Goal: Information Seeking & Learning: Learn about a topic

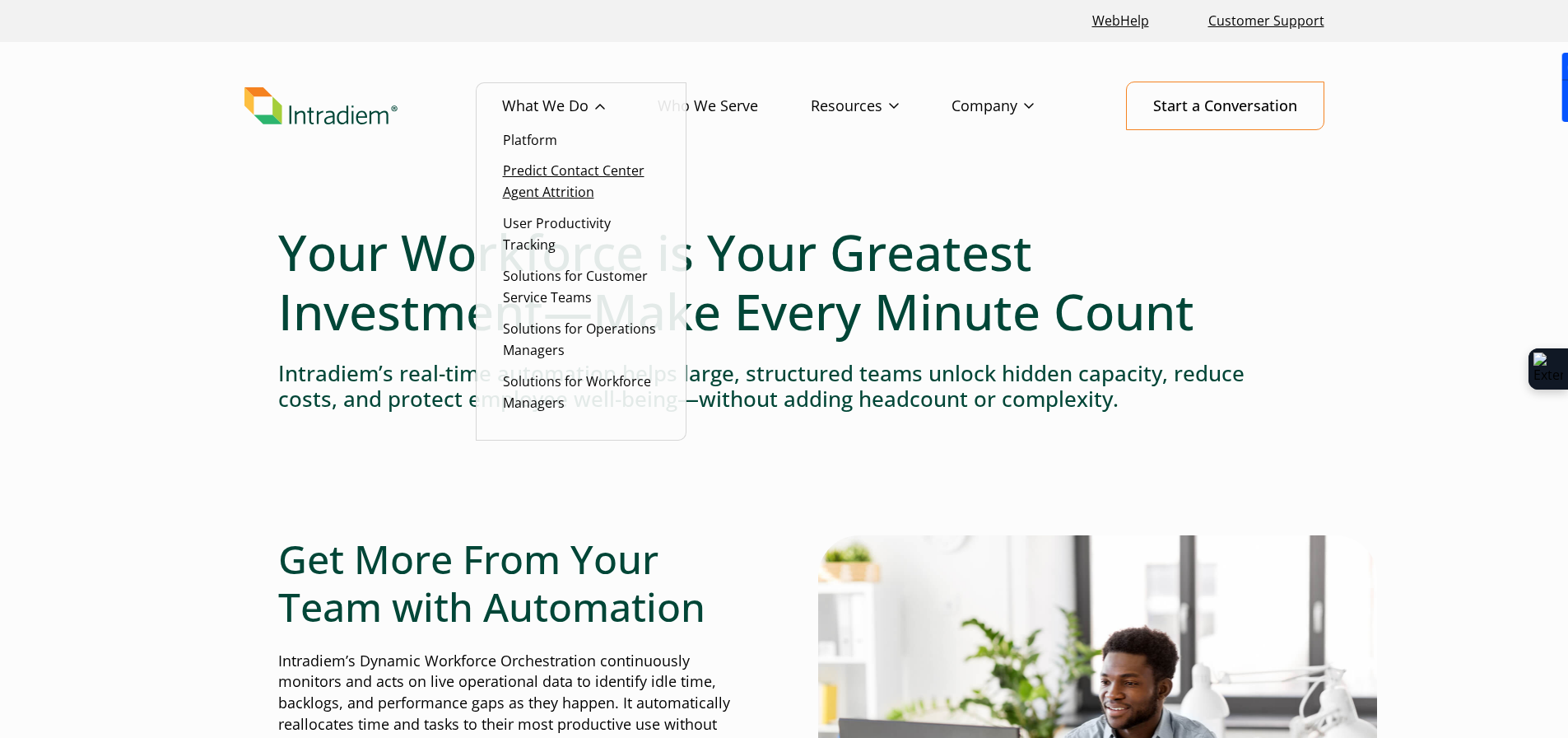
click at [574, 187] on link "Predict Contact Center Agent Attrition" at bounding box center [574, 181] width 142 height 40
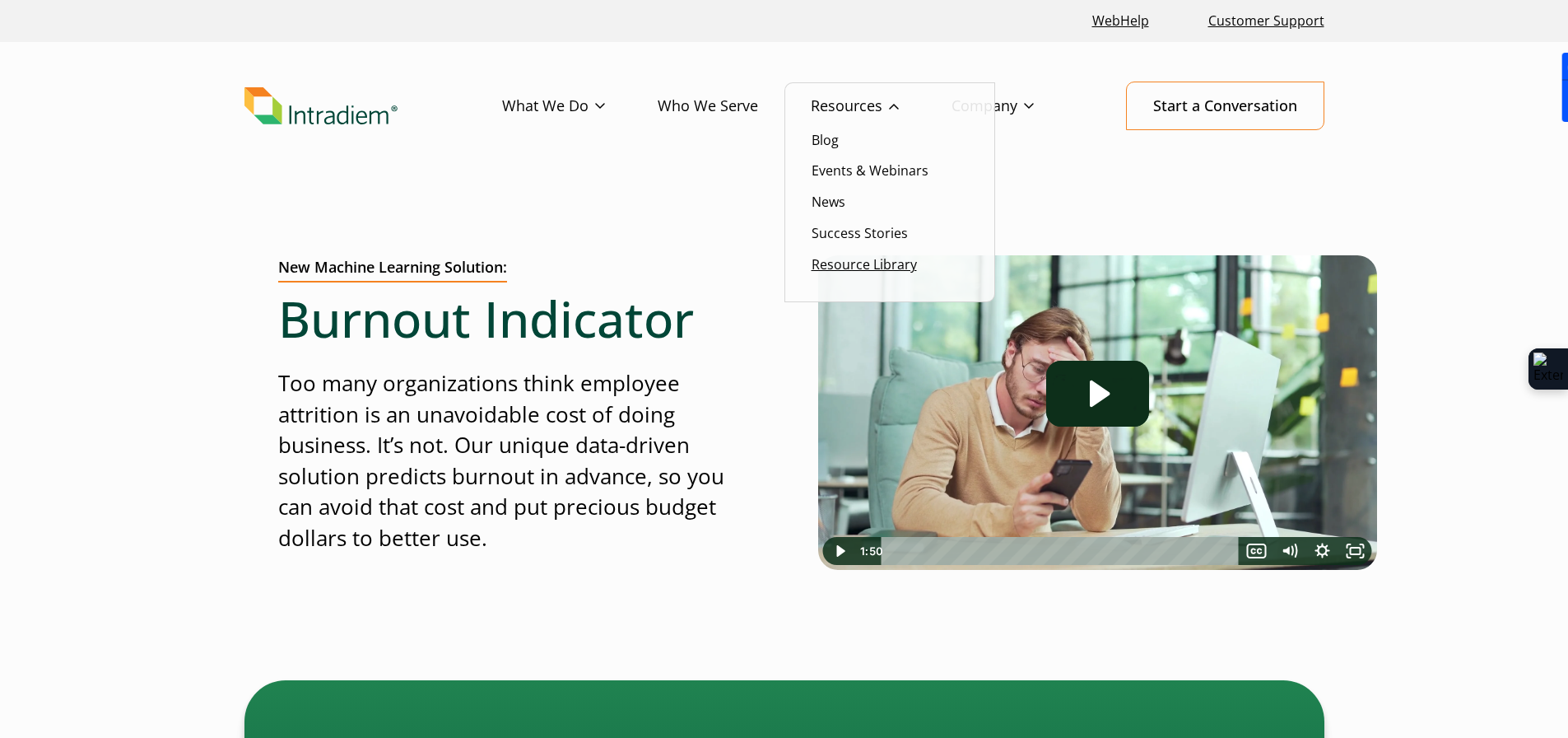
click at [830, 266] on link "Resource Library" at bounding box center [865, 265] width 106 height 18
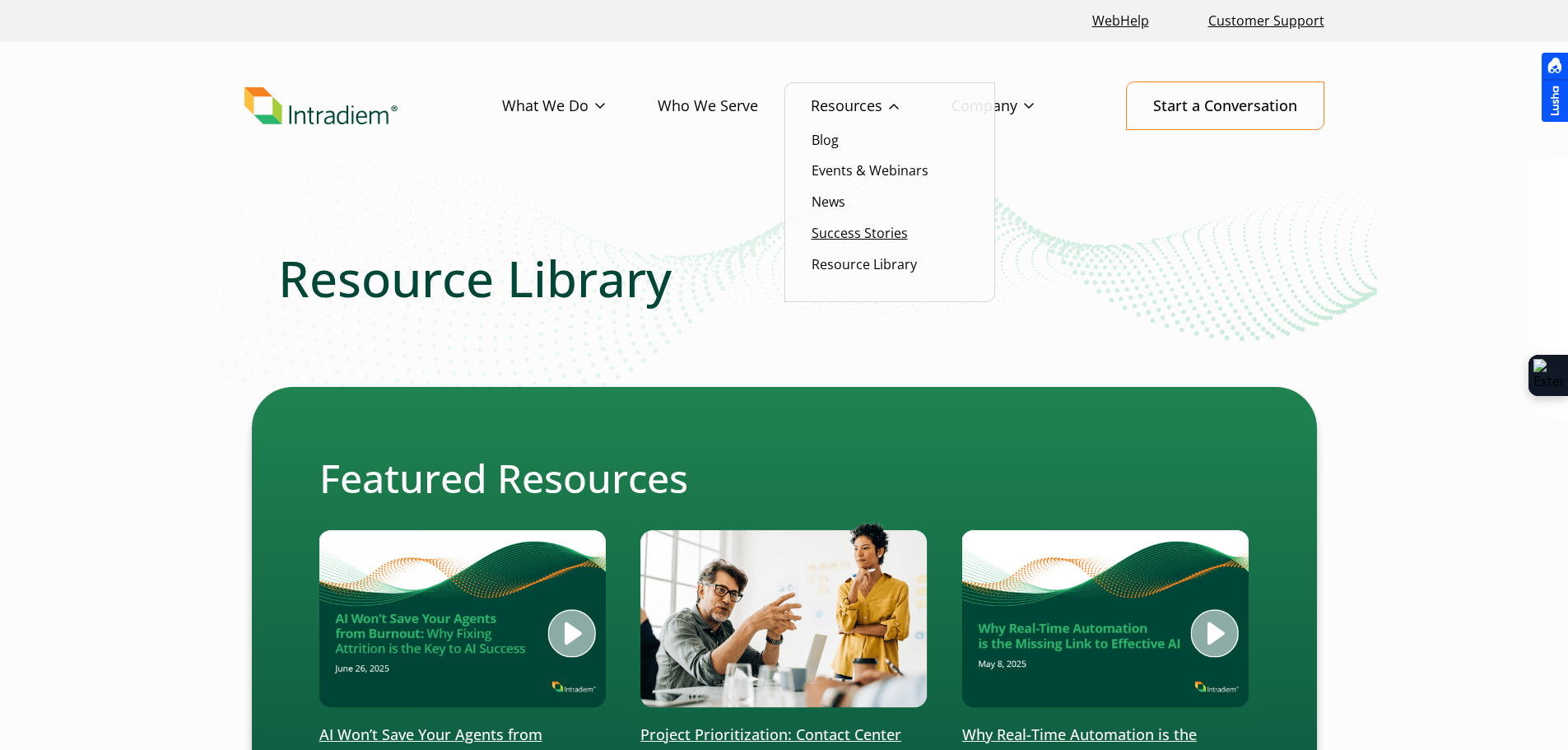
click at [843, 229] on link "Success Stories" at bounding box center [860, 233] width 96 height 18
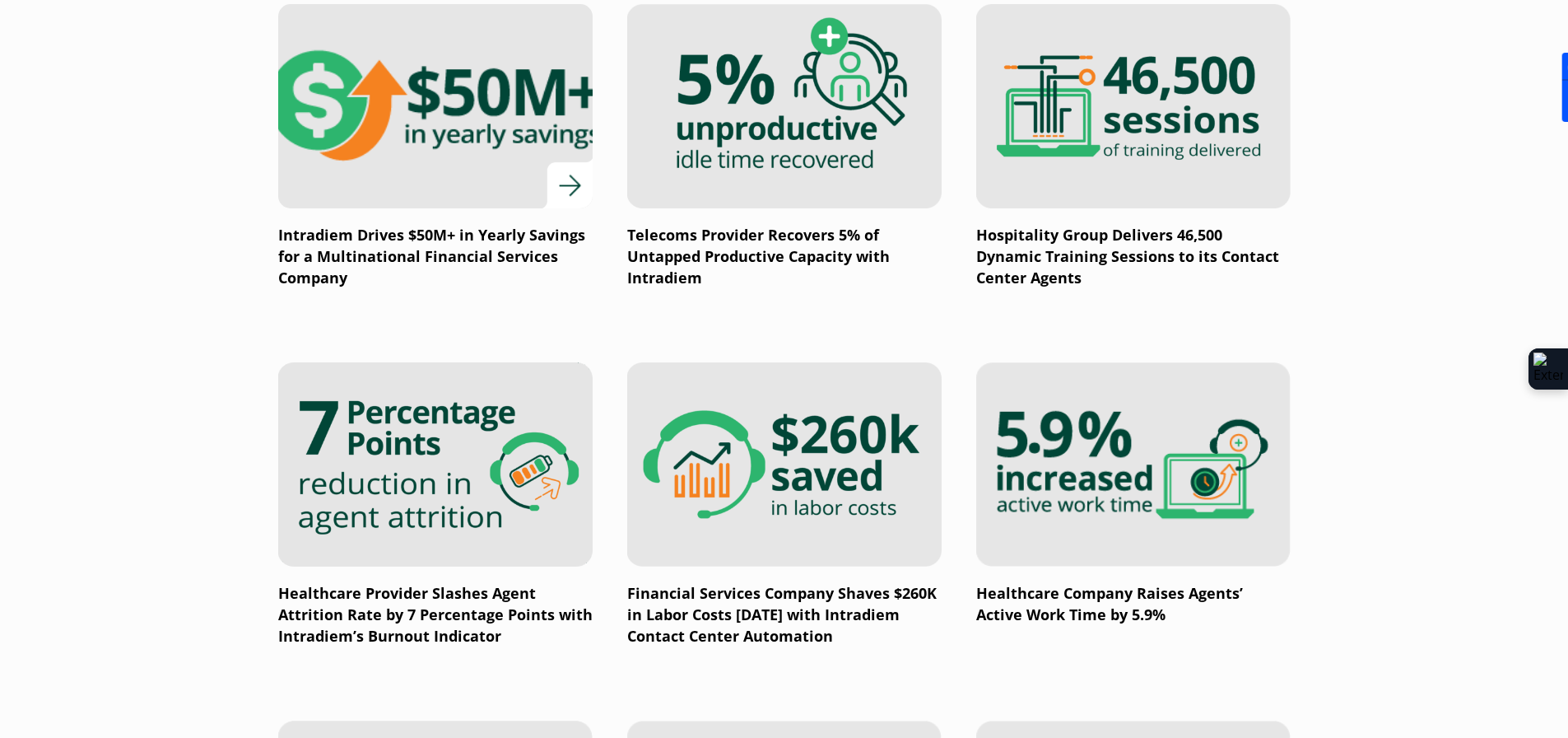
scroll to position [1729, 0]
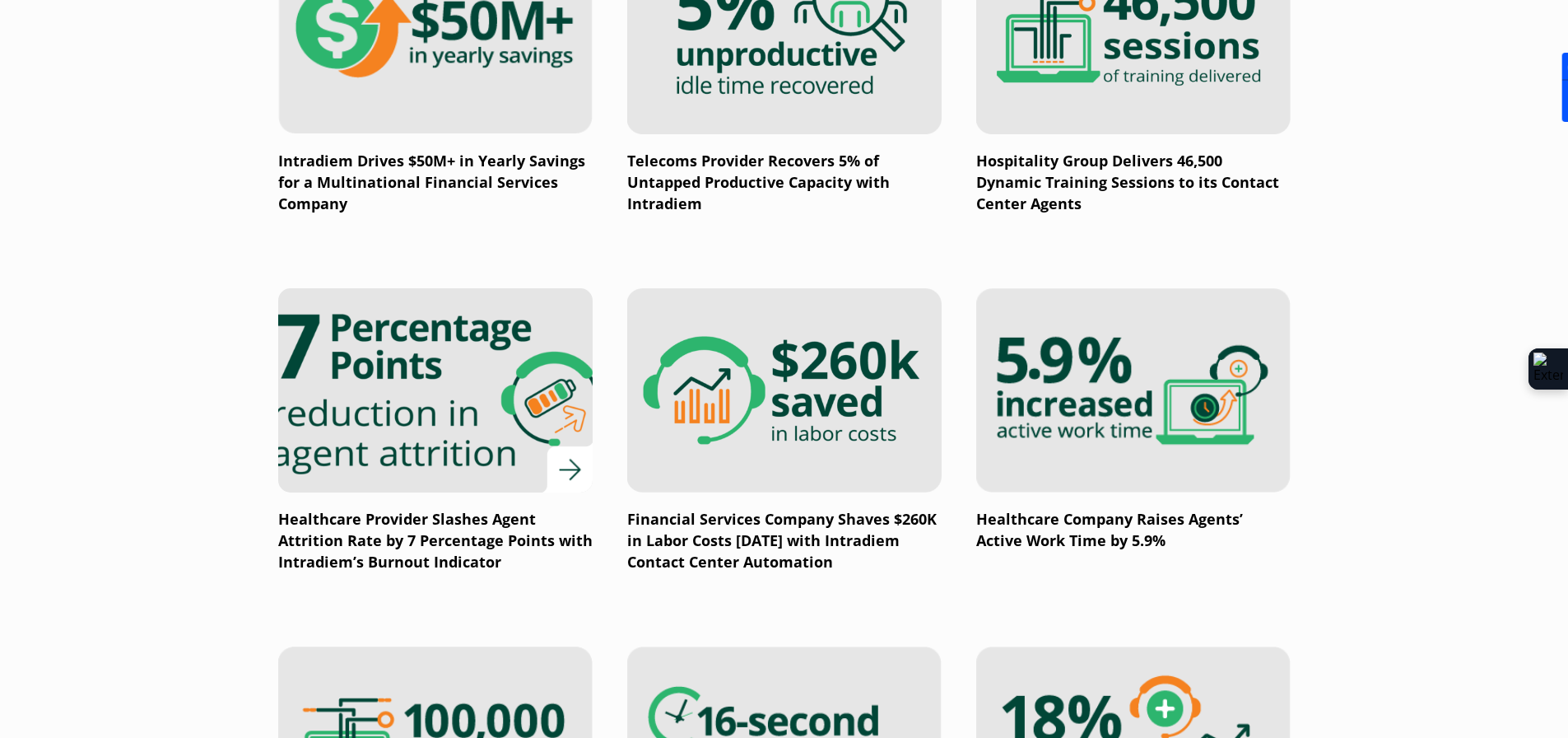
click at [395, 415] on img at bounding box center [434, 391] width 377 height 246
